Goal: Obtain resource: Download file/media

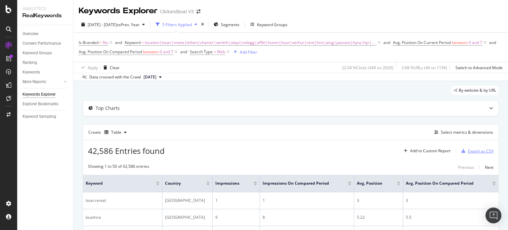
click at [469, 148] on div "Export as CSV" at bounding box center [480, 151] width 25 height 6
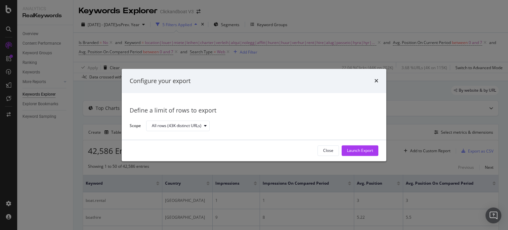
click at [374, 83] on div "Configure your export" at bounding box center [254, 81] width 249 height 9
click at [375, 81] on icon "times" at bounding box center [377, 80] width 4 height 5
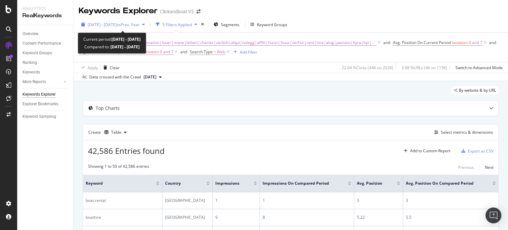
click at [117, 24] on span "[DATE] - [DATE]" at bounding box center [102, 25] width 29 height 6
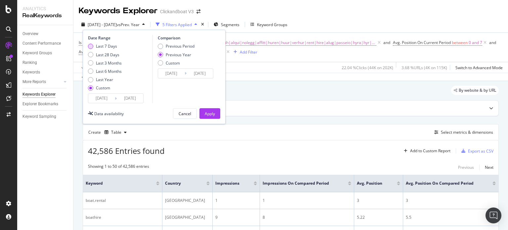
click at [110, 46] on div "Last 7 Days" at bounding box center [106, 46] width 21 height 6
type input "[DATE]"
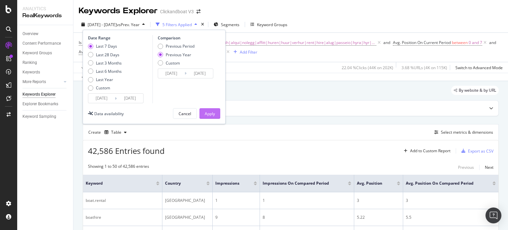
click at [206, 116] on div "Apply" at bounding box center [210, 114] width 10 height 6
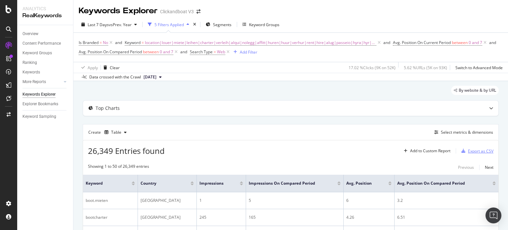
click at [474, 152] on div "Export as CSV" at bounding box center [480, 151] width 25 height 6
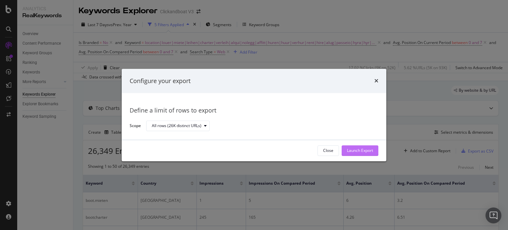
click at [367, 150] on div "Launch Export" at bounding box center [360, 151] width 26 height 6
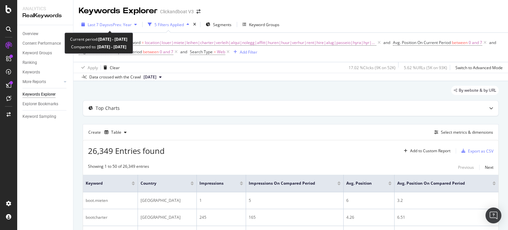
click at [136, 26] on icon "button" at bounding box center [135, 24] width 3 height 4
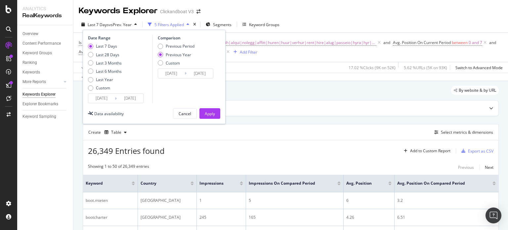
click at [103, 95] on input "[DATE]" at bounding box center [101, 98] width 26 height 9
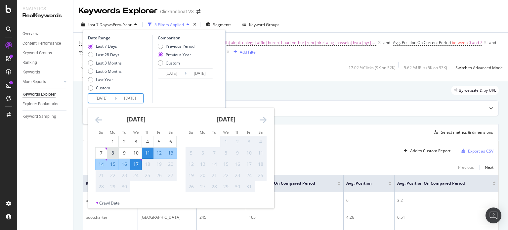
click at [111, 151] on div "8" at bounding box center [112, 153] width 11 height 7
type input "[DATE]"
click at [102, 161] on div "14" at bounding box center [101, 164] width 11 height 7
type input "[DATE]"
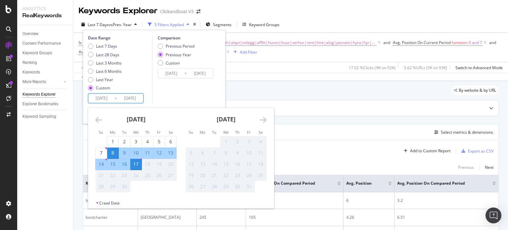
type input "[DATE]"
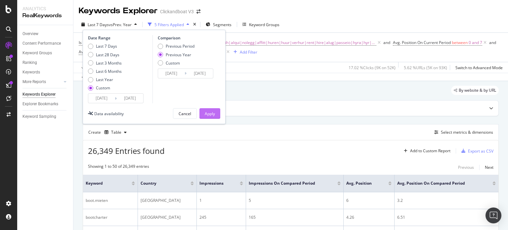
click at [208, 116] on div "Apply" at bounding box center [210, 114] width 10 height 6
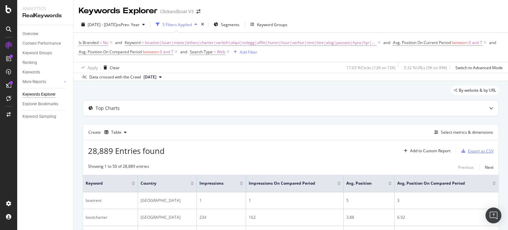
click at [468, 148] on div "Export as CSV" at bounding box center [480, 151] width 25 height 6
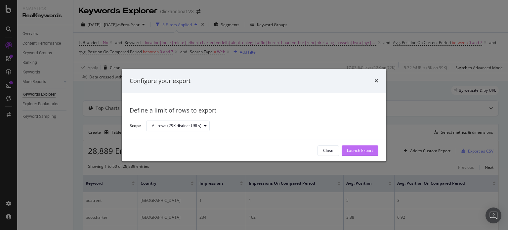
click at [350, 147] on div "Launch Export" at bounding box center [360, 151] width 26 height 10
